Goal: Transaction & Acquisition: Obtain resource

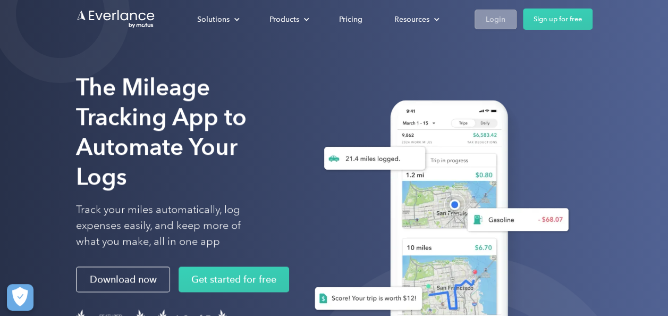
click at [490, 16] on div "Login" at bounding box center [496, 19] width 20 height 13
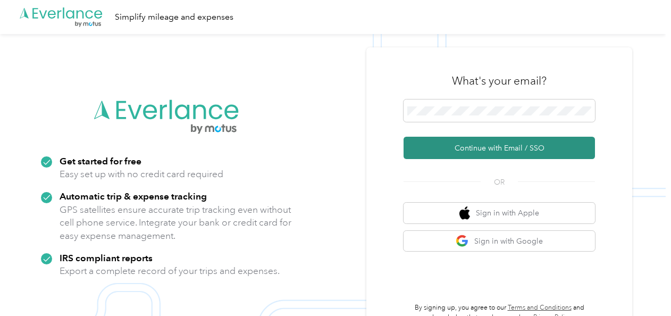
click at [453, 152] on button "Continue with Email / SSO" at bounding box center [498, 148] width 191 height 22
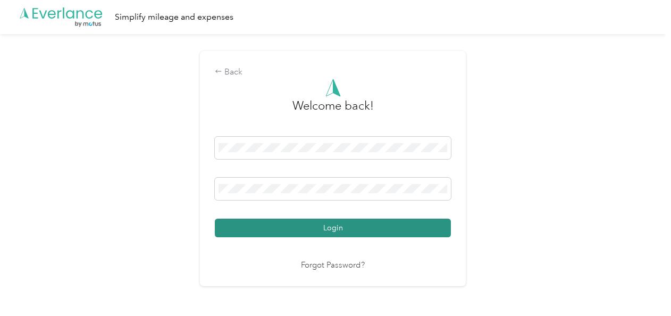
click at [358, 230] on button "Login" at bounding box center [333, 227] width 236 height 19
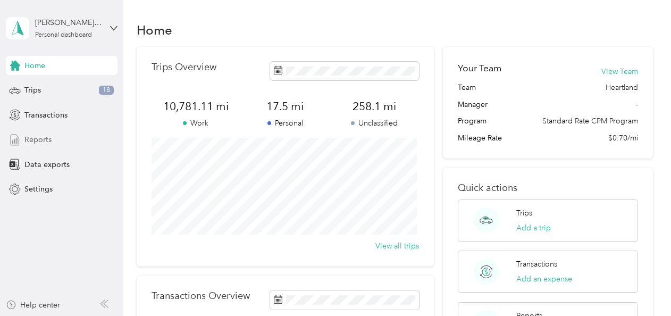
click at [44, 133] on div "Reports" at bounding box center [62, 139] width 112 height 19
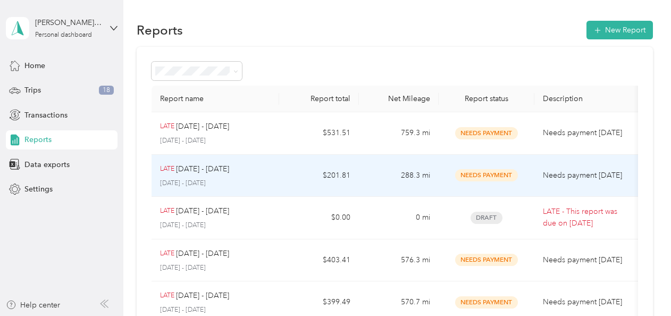
click at [260, 163] on div "LATE Sep 8 - 14, 2025" at bounding box center [215, 169] width 111 height 12
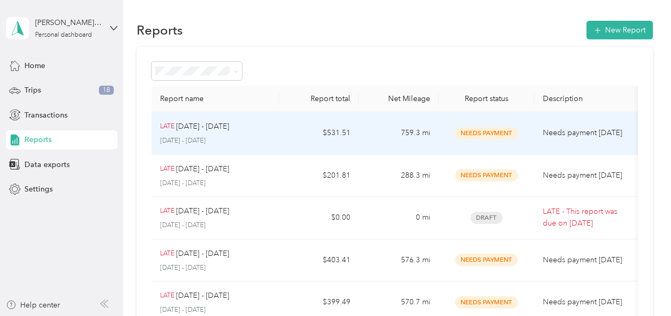
click at [254, 122] on div "LATE sep 1 - 7" at bounding box center [215, 127] width 111 height 12
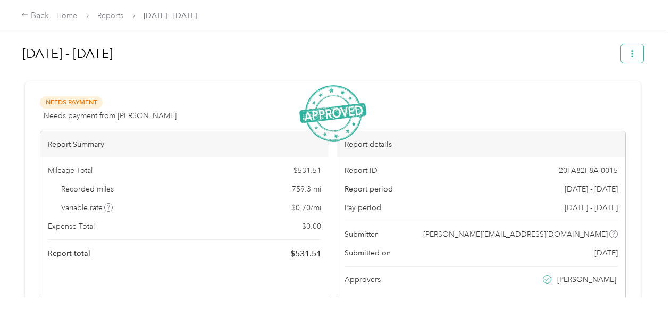
click at [631, 51] on icon "button" at bounding box center [632, 53] width 2 height 7
click at [612, 89] on span "Download" at bounding box center [599, 92] width 35 height 11
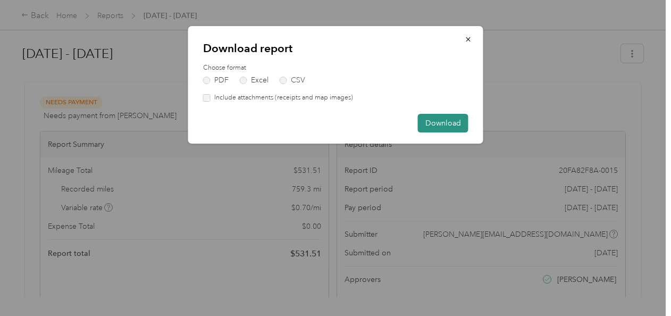
click at [458, 123] on button "Download" at bounding box center [443, 123] width 51 height 19
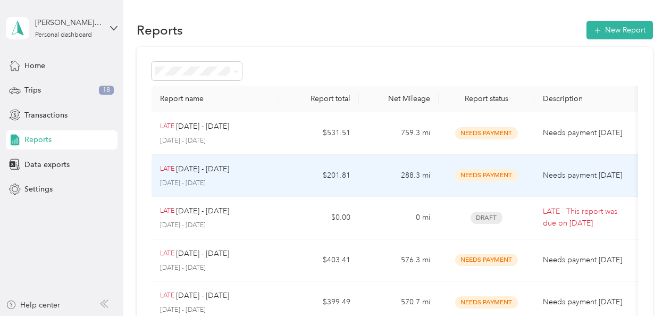
click at [270, 173] on div "LATE Sep 8 - 14, 2025" at bounding box center [215, 169] width 111 height 12
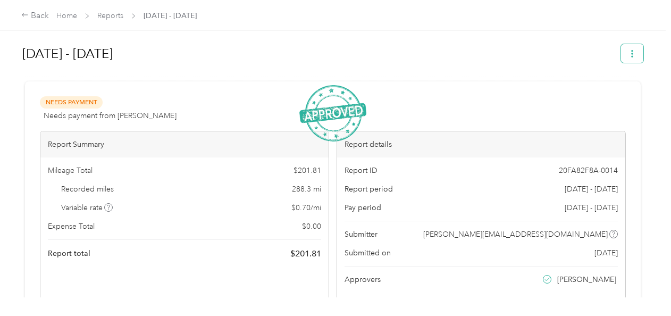
click at [621, 49] on button "button" at bounding box center [632, 53] width 22 height 19
click at [606, 89] on span "Download" at bounding box center [599, 92] width 35 height 11
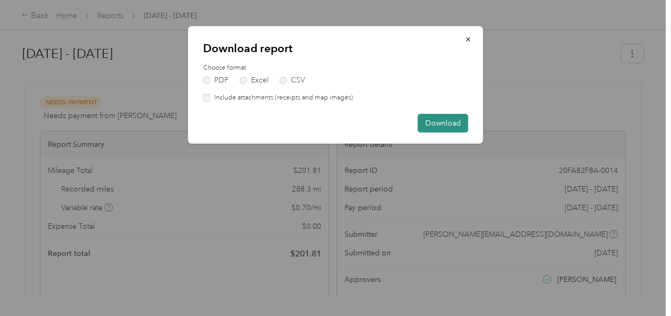
click at [451, 123] on button "Download" at bounding box center [443, 123] width 51 height 19
